Goal: Navigation & Orientation: Find specific page/section

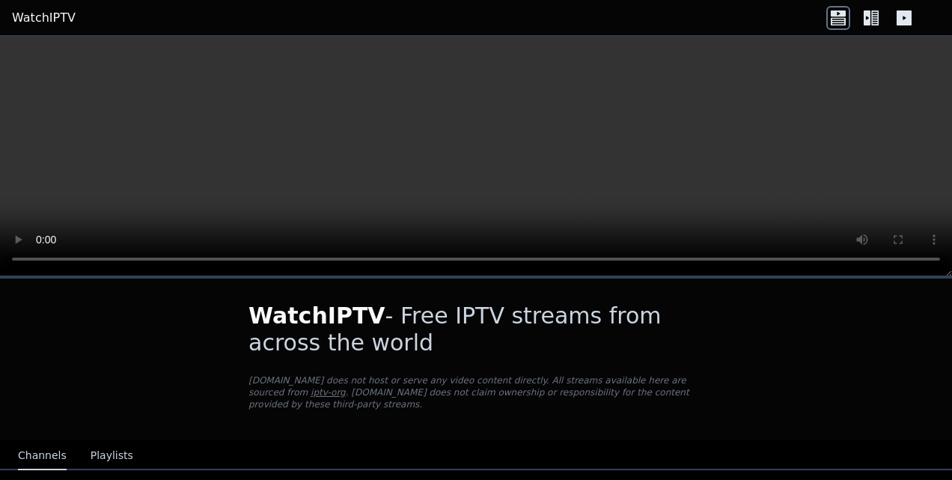
click at [112, 442] on button "Playlists" at bounding box center [112, 456] width 43 height 28
click at [46, 443] on button "Channels" at bounding box center [42, 456] width 49 height 28
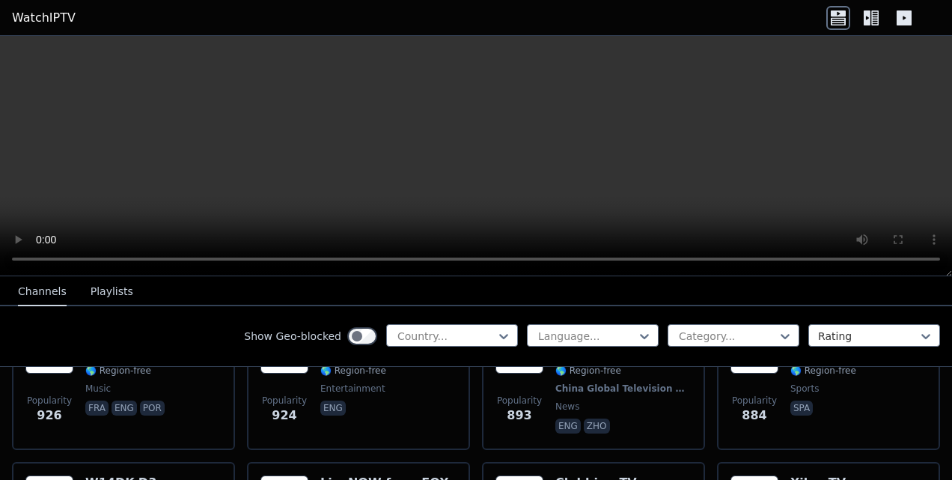
scroll to position [3193, 0]
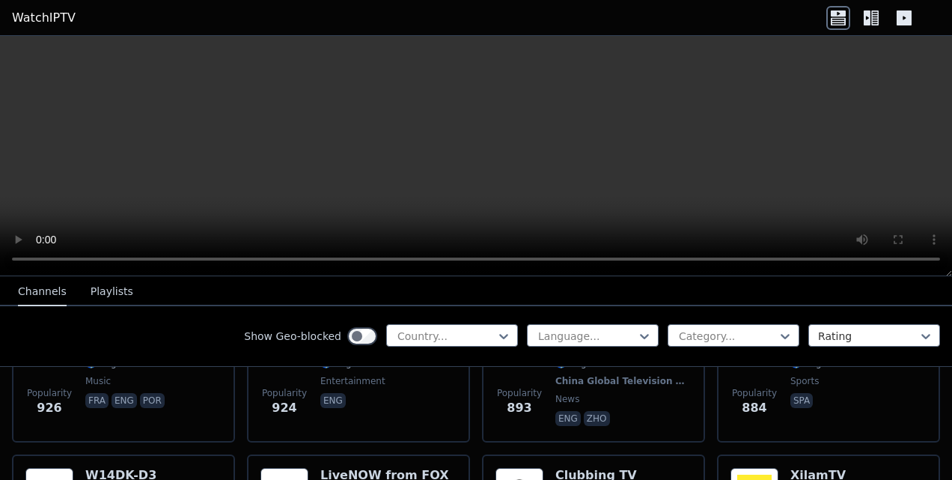
click at [865, 15] on icon at bounding box center [867, 17] width 7 height 15
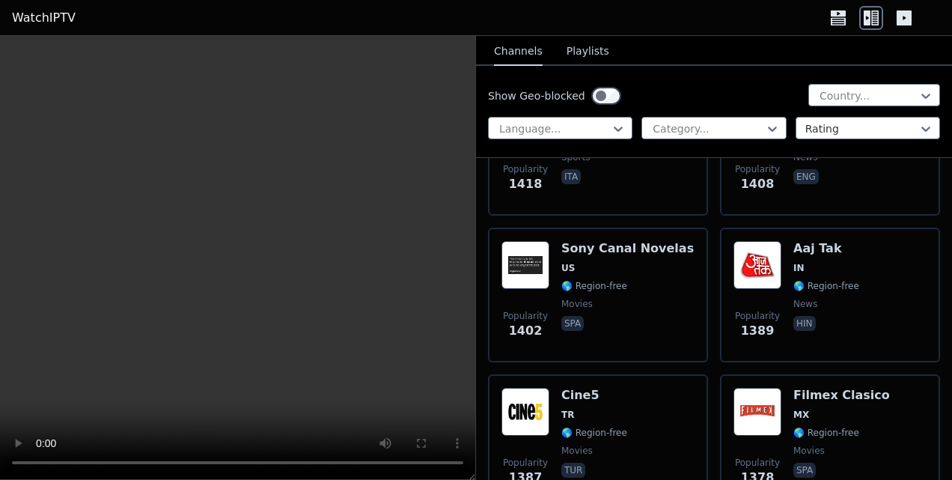
click at [834, 22] on icon at bounding box center [838, 20] width 15 height 7
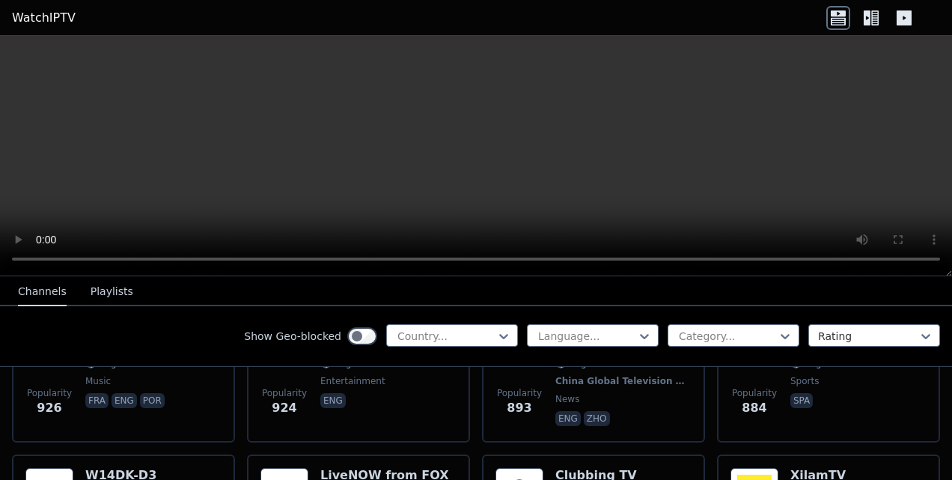
click at [863, 15] on icon at bounding box center [871, 18] width 24 height 24
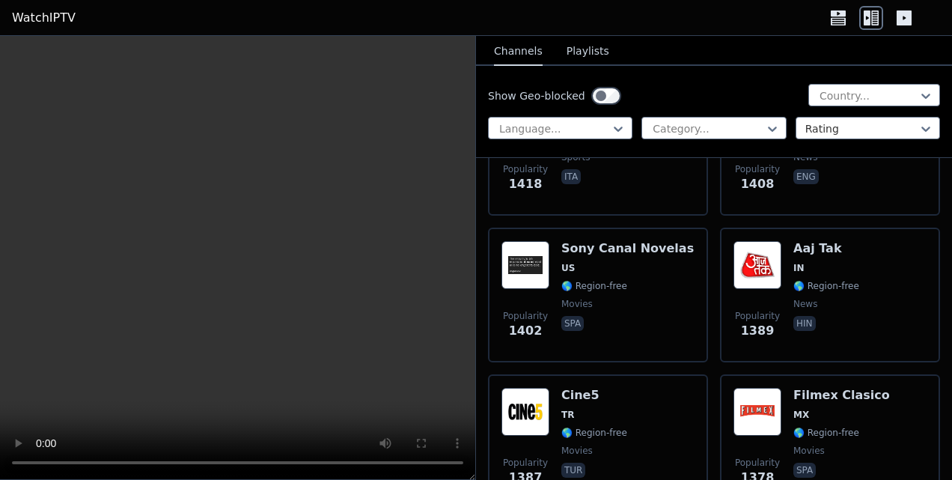
click at [907, 15] on icon at bounding box center [904, 17] width 15 height 15
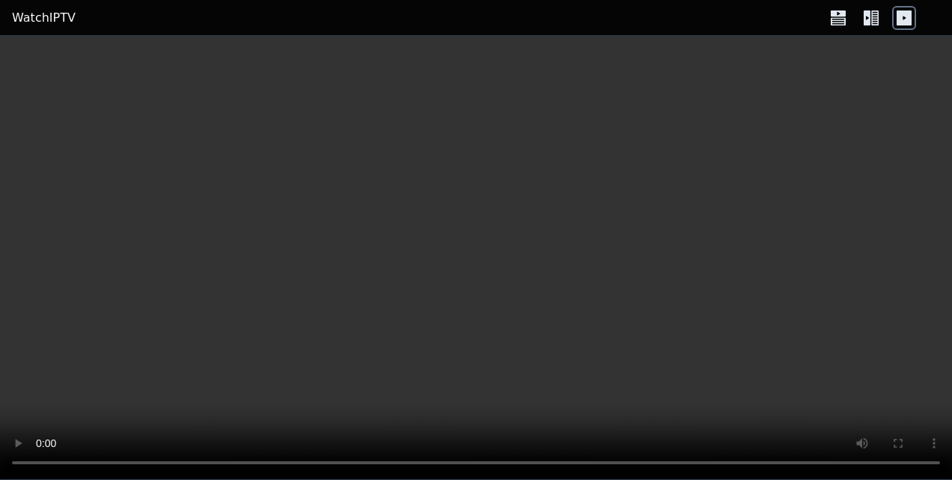
click at [867, 23] on icon at bounding box center [867, 17] width 7 height 15
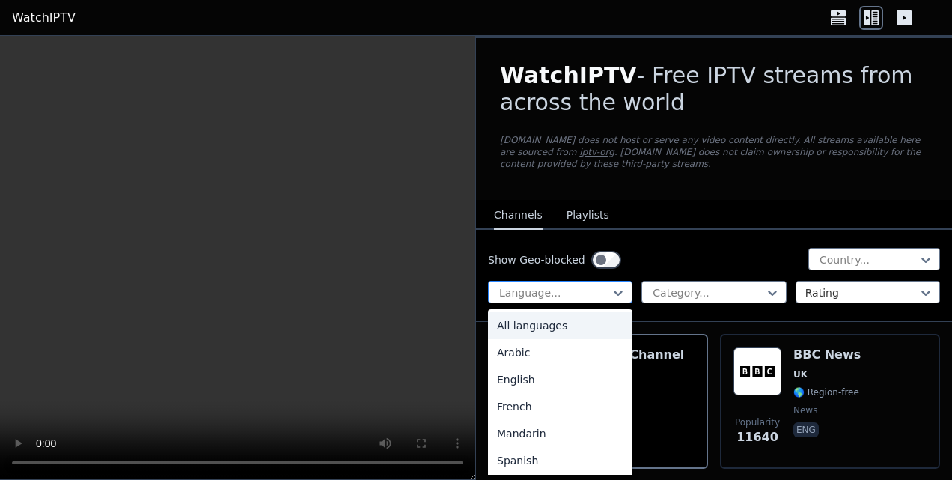
click at [599, 293] on div at bounding box center [554, 292] width 113 height 15
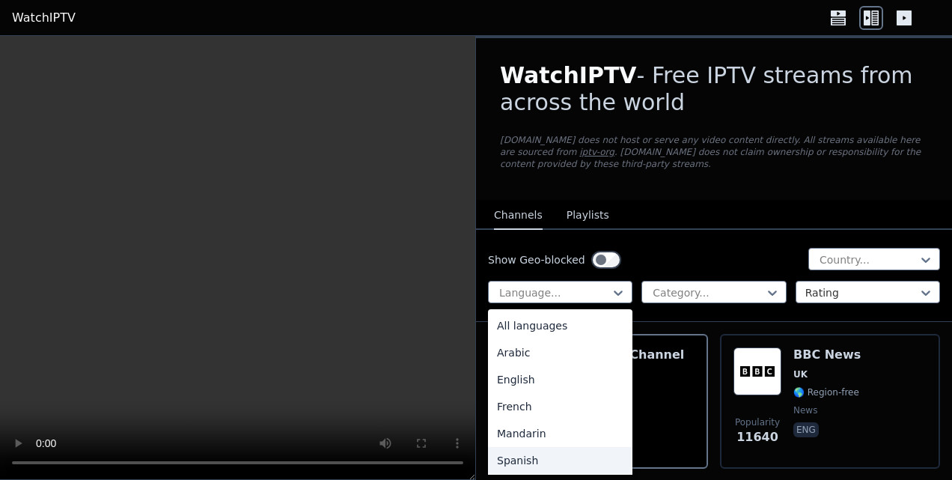
click at [560, 449] on div "Spanish" at bounding box center [560, 460] width 144 height 27
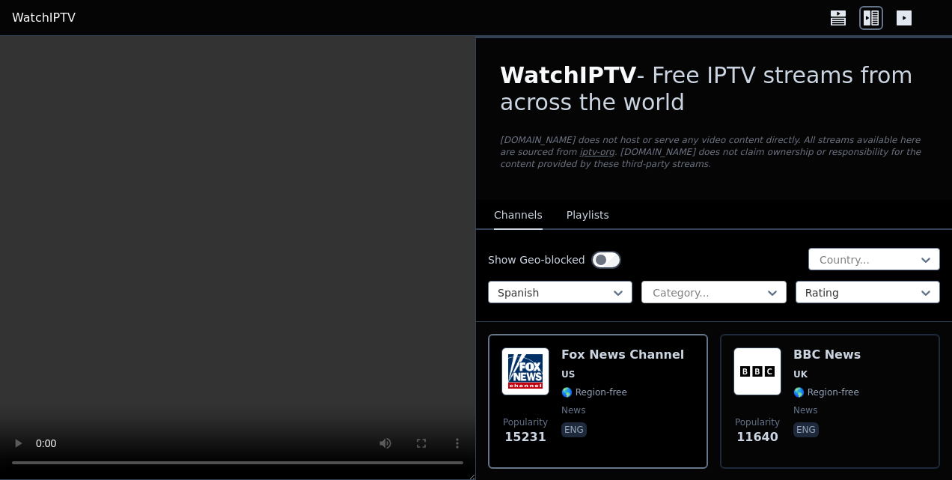
click at [717, 287] on div at bounding box center [707, 292] width 113 height 15
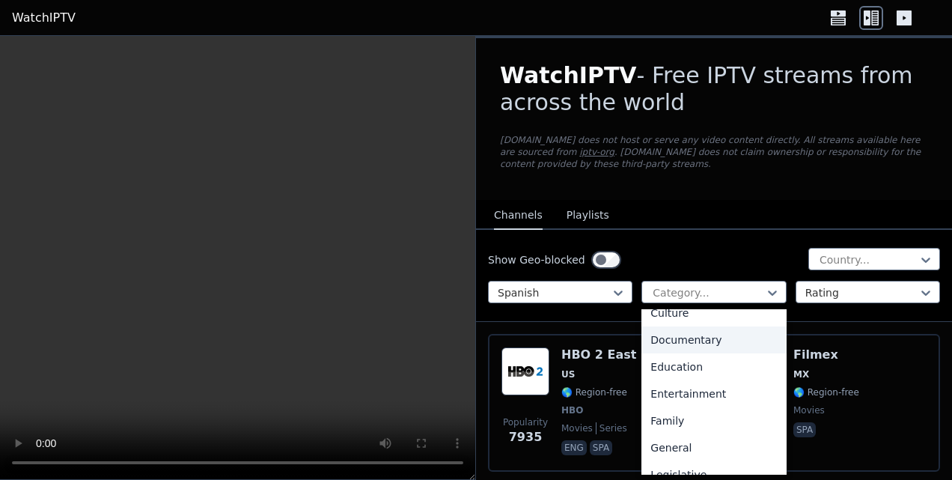
scroll to position [249, 0]
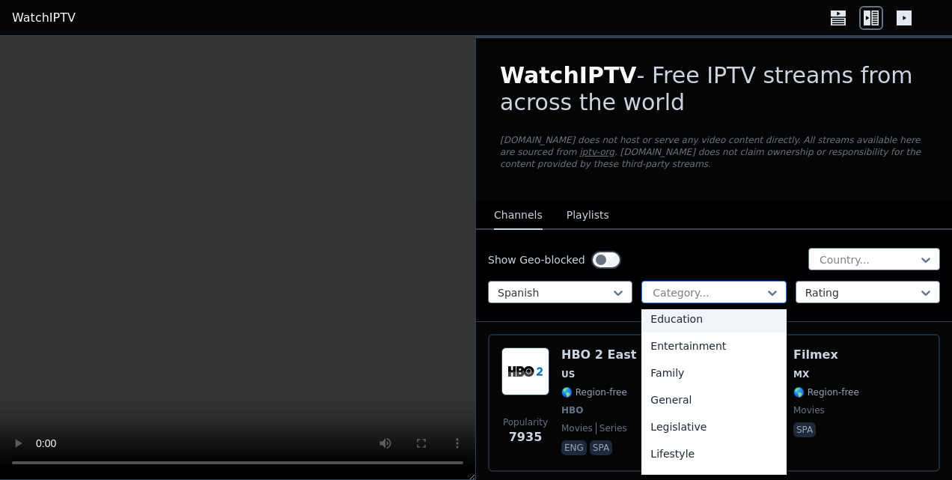
click at [706, 285] on div at bounding box center [707, 292] width 113 height 15
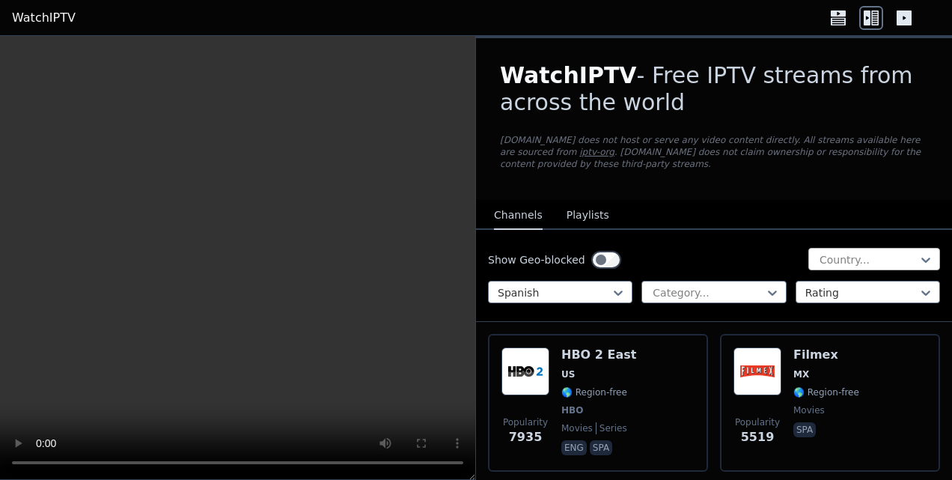
click at [859, 253] on div at bounding box center [868, 259] width 100 height 15
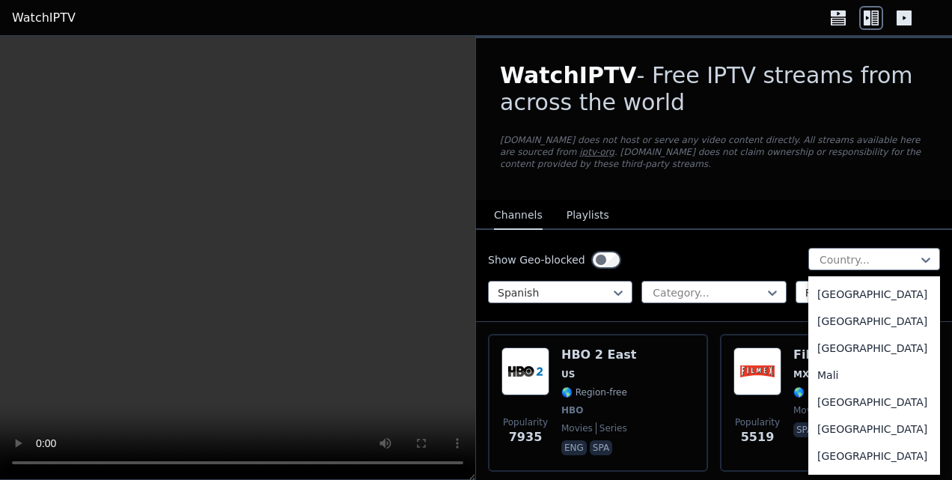
scroll to position [3243, 0]
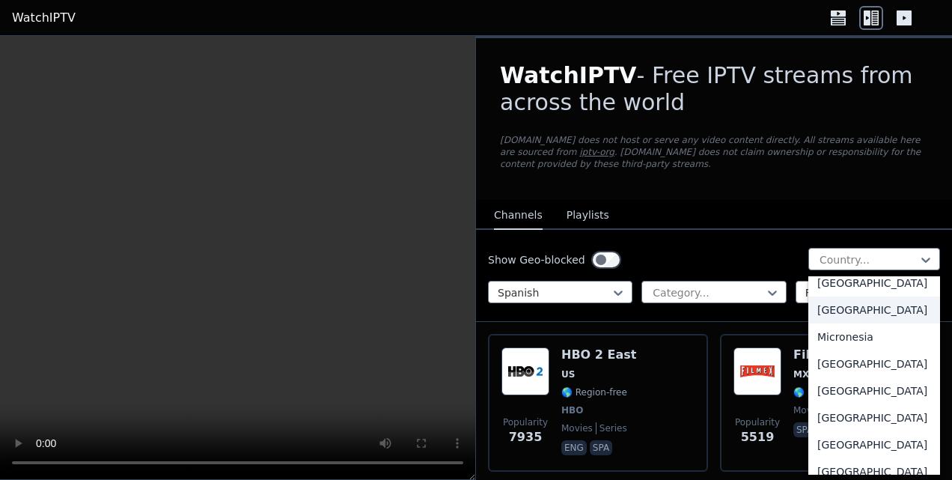
click at [833, 323] on div "[GEOGRAPHIC_DATA]" at bounding box center [874, 309] width 132 height 27
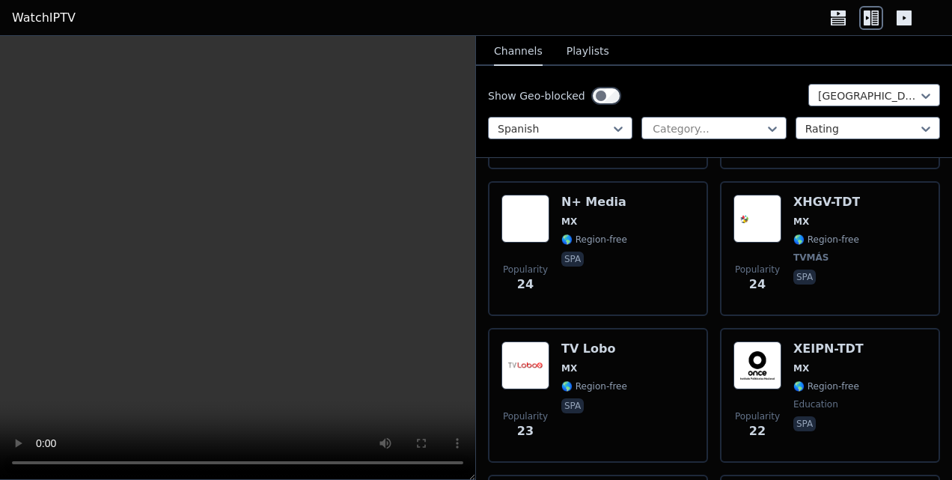
scroll to position [3494, 0]
